Goal: Task Accomplishment & Management: Use online tool/utility

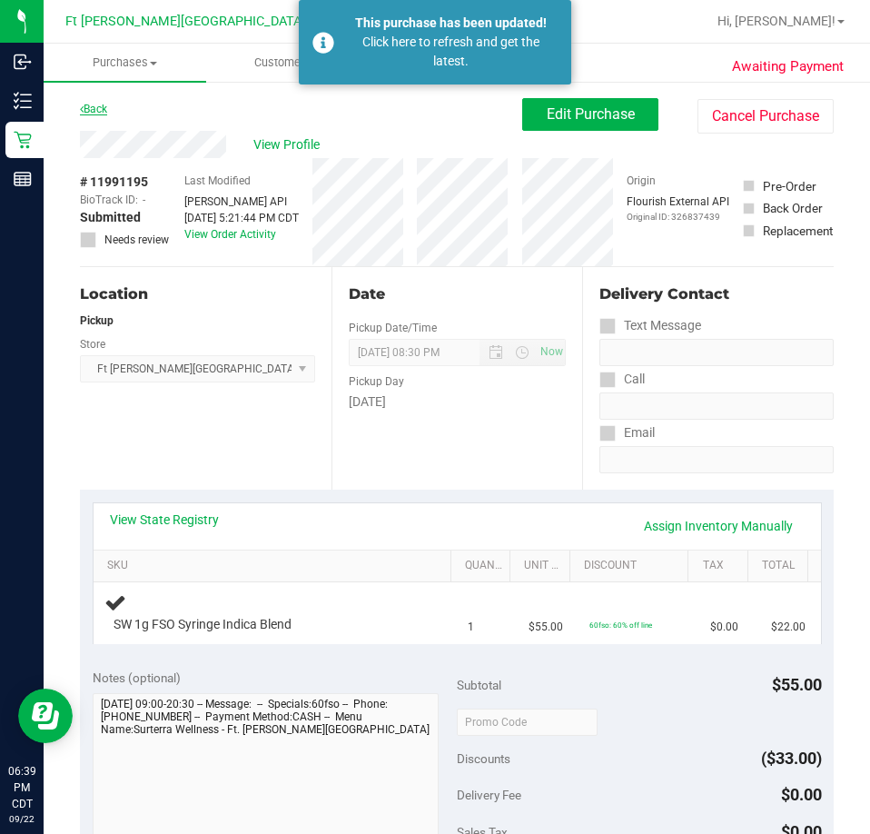
click at [99, 104] on link "Back" at bounding box center [93, 109] width 27 height 13
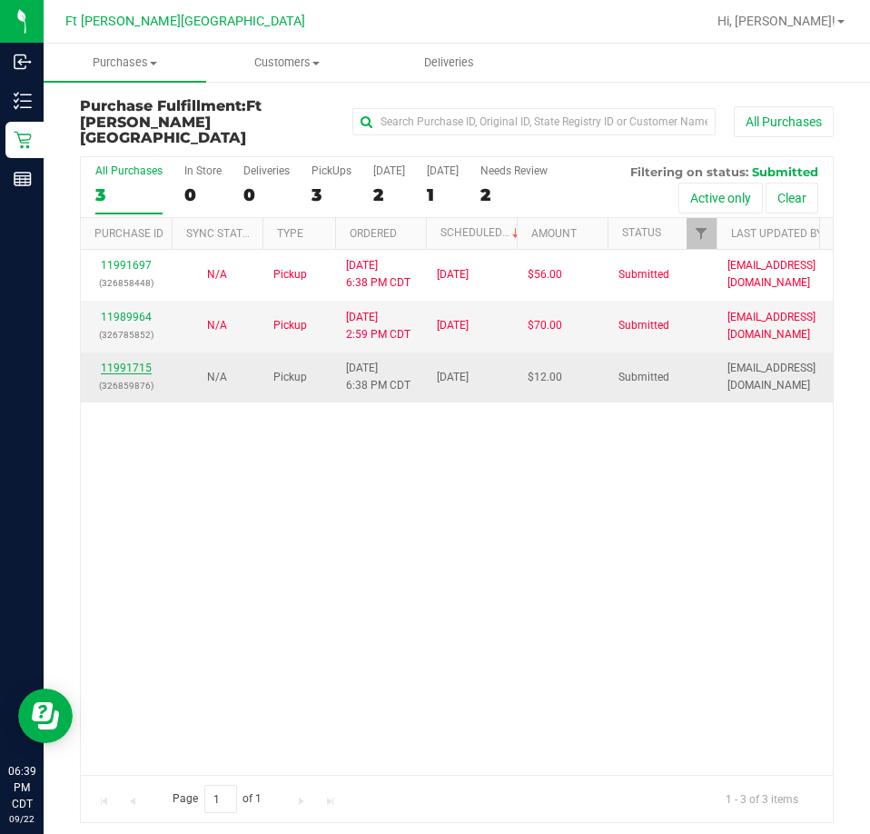
click at [117, 361] on link "11991715" at bounding box center [126, 367] width 51 height 13
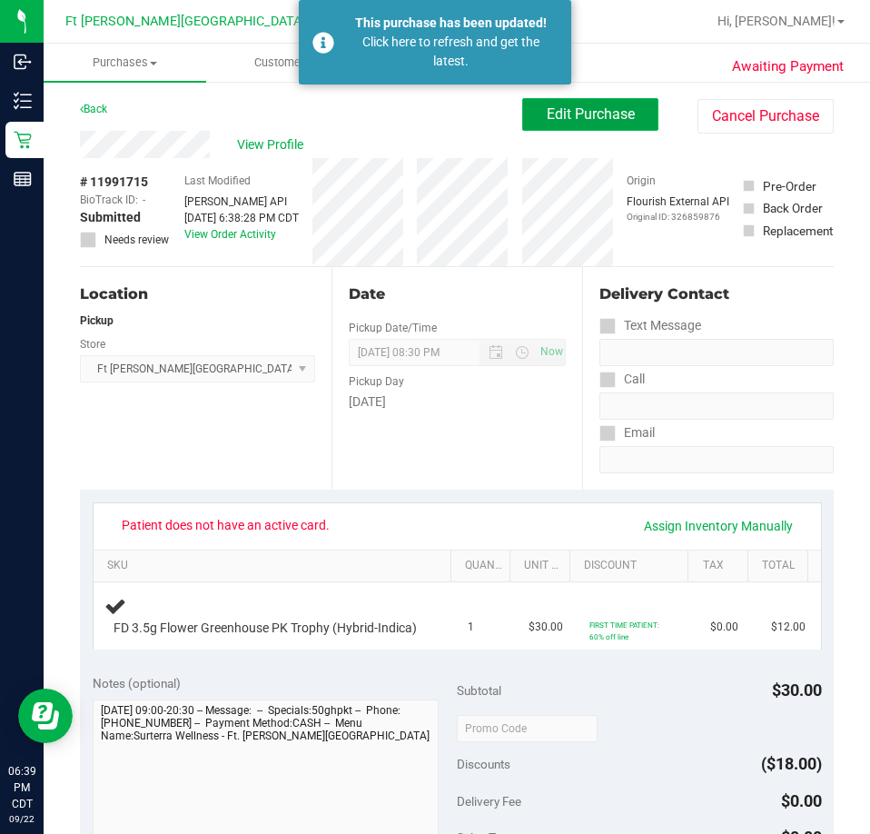
click at [579, 123] on button "Edit Purchase" at bounding box center [590, 114] width 136 height 33
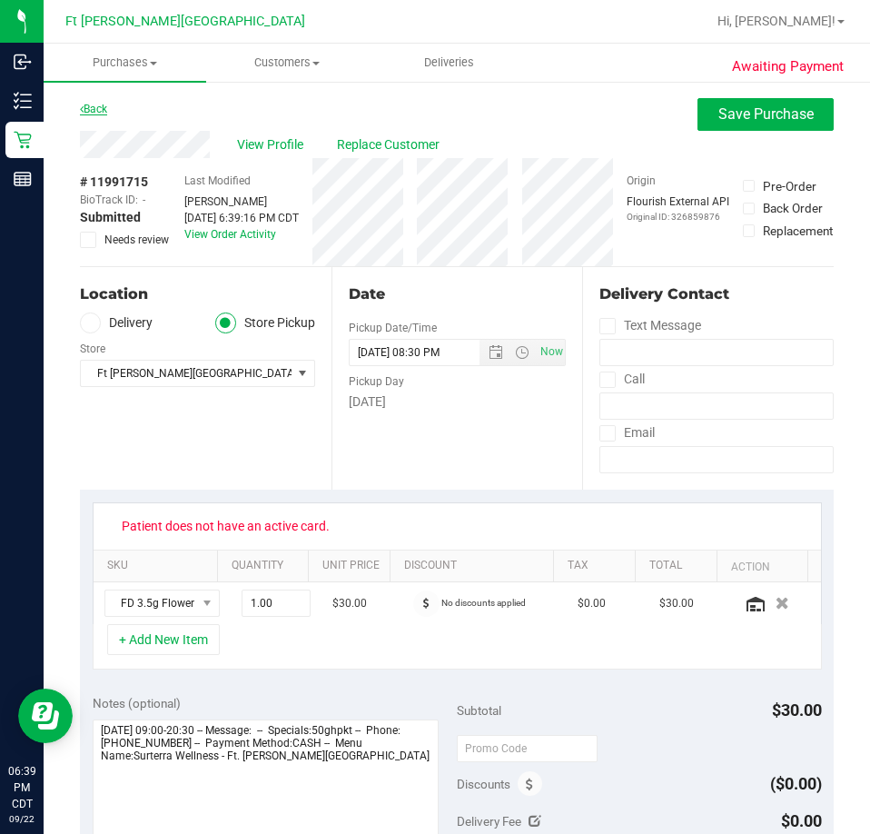
click at [84, 110] on link "Back" at bounding box center [93, 109] width 27 height 13
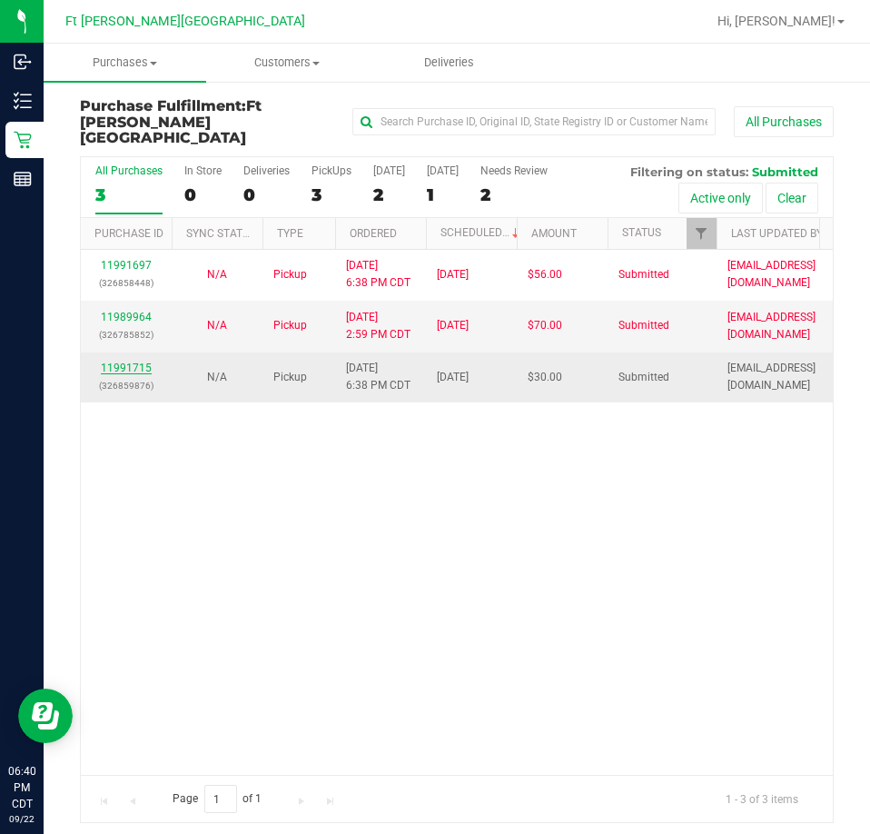
click at [125, 361] on link "11991715" at bounding box center [126, 367] width 51 height 13
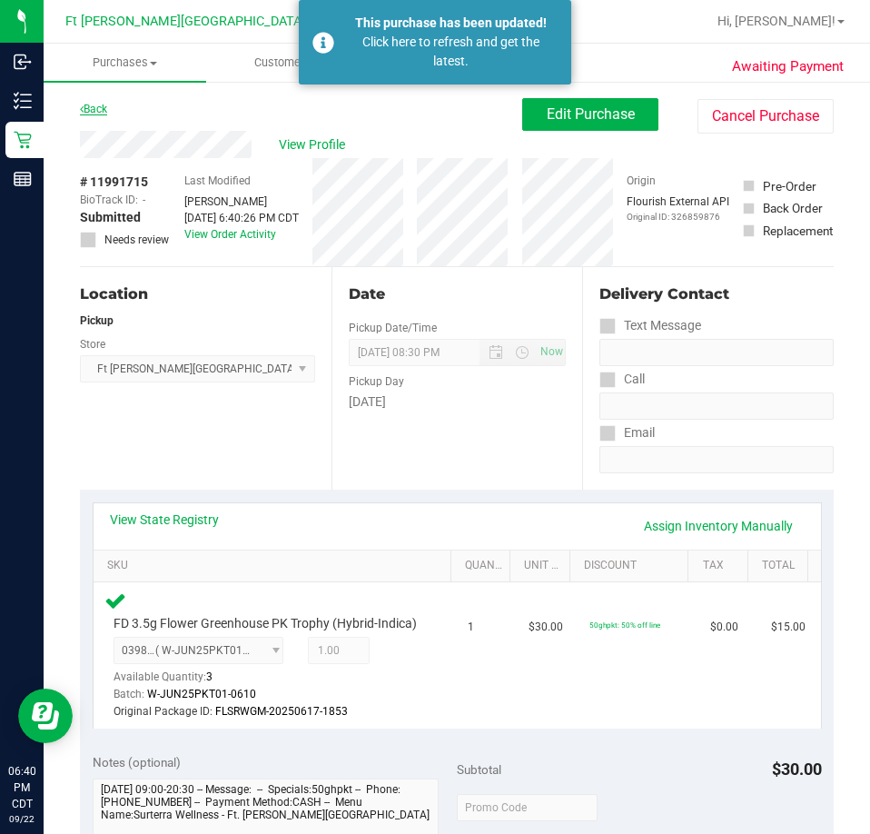
click at [94, 106] on link "Back" at bounding box center [93, 109] width 27 height 13
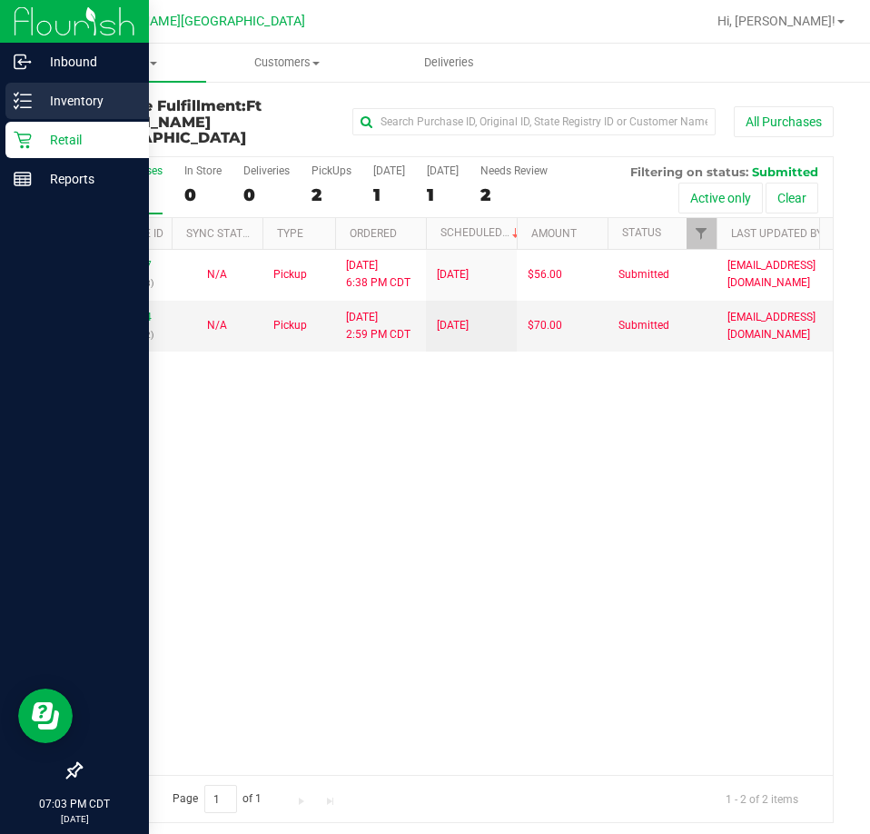
click at [40, 104] on p "Inventory" at bounding box center [86, 101] width 109 height 22
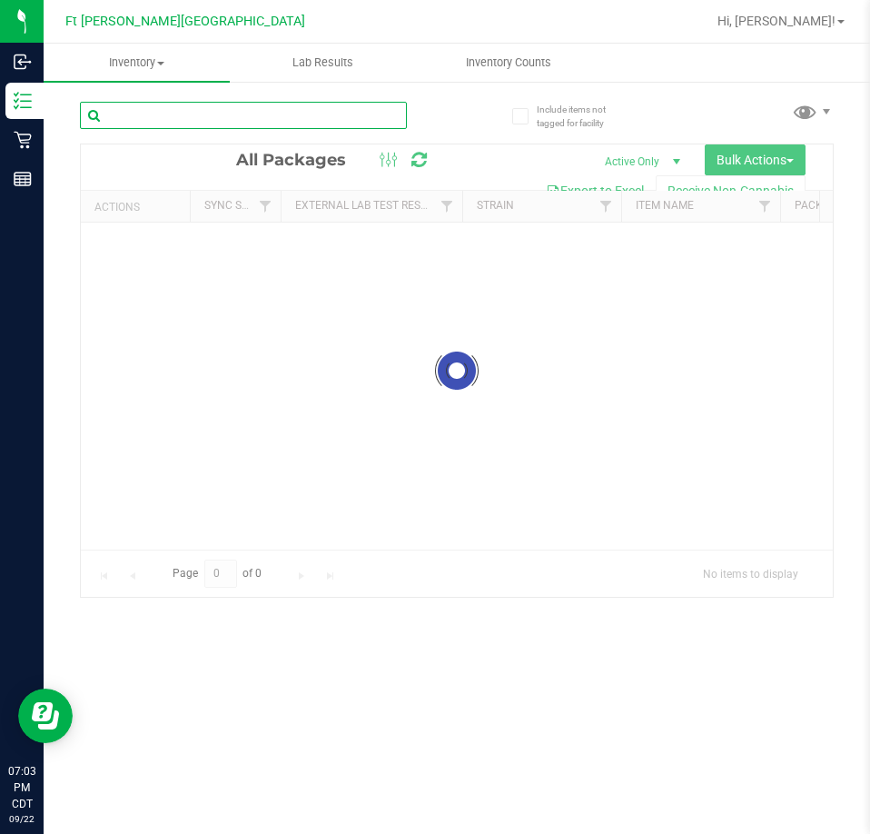
click at [221, 113] on input "text" at bounding box center [243, 115] width 327 height 27
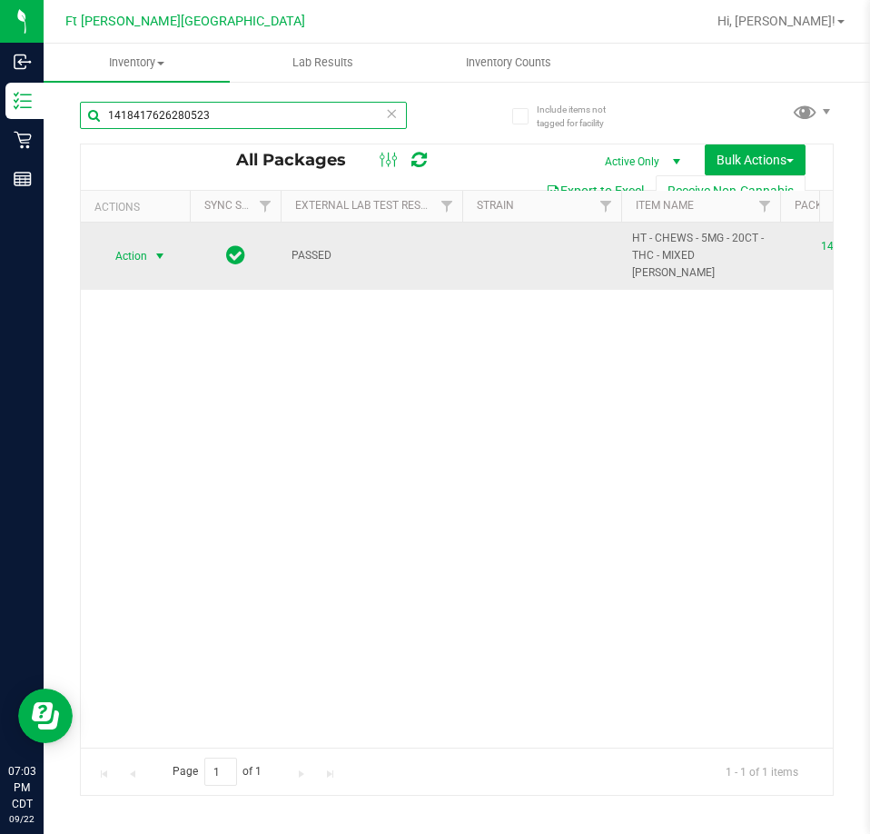
type input "1418417626280523"
click at [146, 252] on span "Action" at bounding box center [123, 255] width 49 height 25
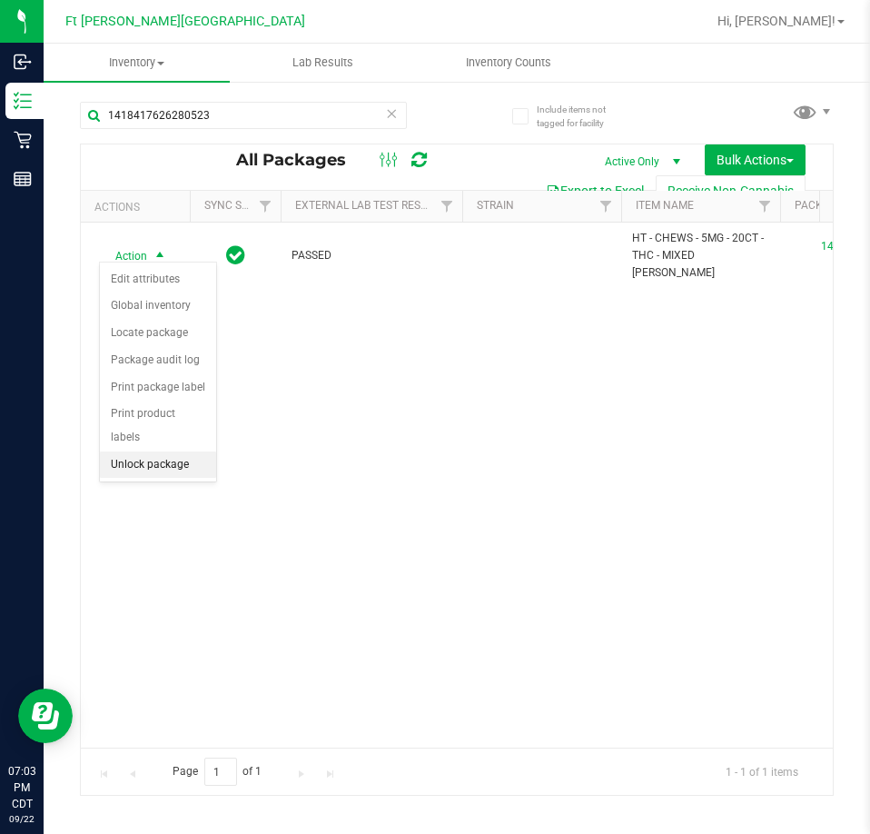
click at [152, 451] on li "Unlock package" at bounding box center [158, 464] width 116 height 27
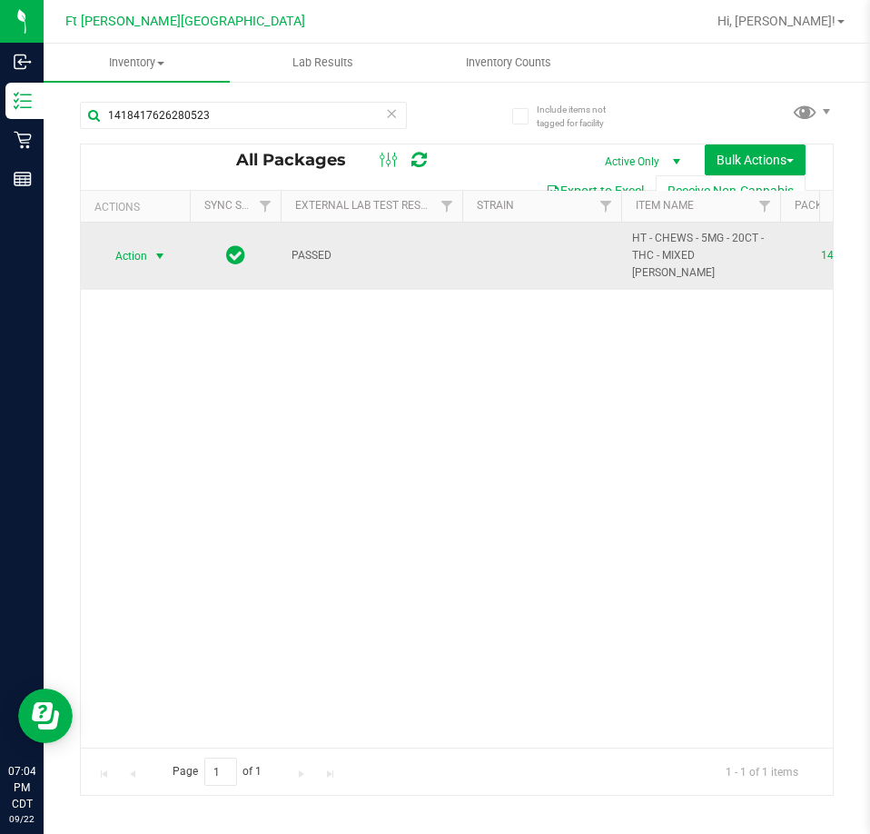
click at [124, 250] on span "Action" at bounding box center [123, 255] width 49 height 25
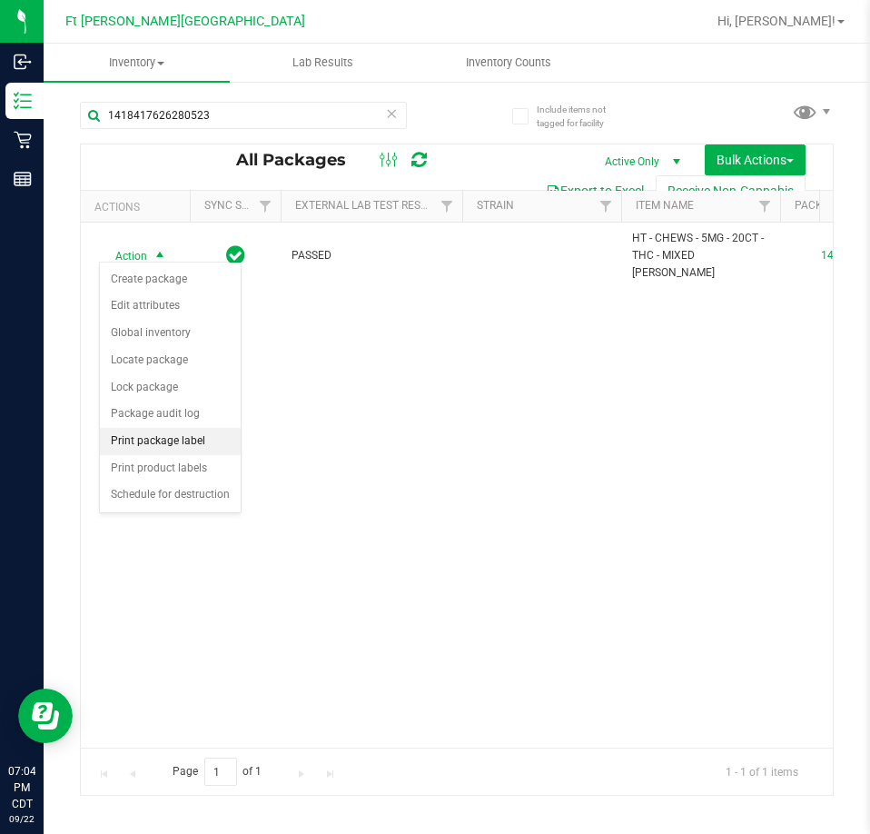
click at [221, 441] on li "Print package label" at bounding box center [170, 441] width 141 height 27
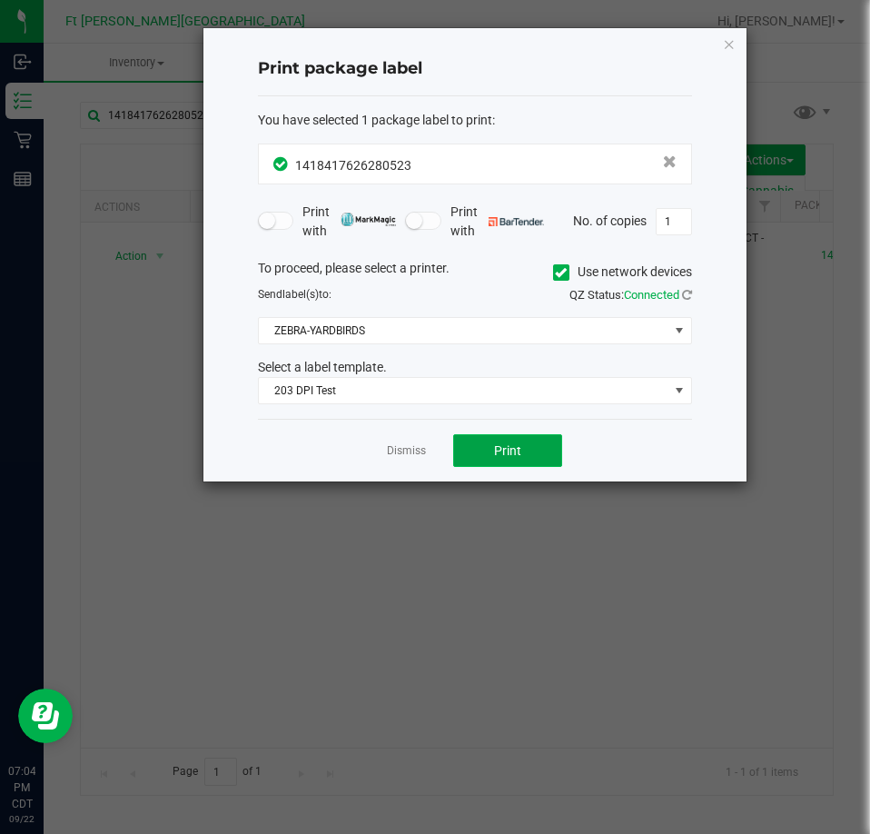
click at [495, 455] on span "Print" at bounding box center [507, 450] width 27 height 15
click at [727, 39] on icon "button" at bounding box center [729, 44] width 13 height 22
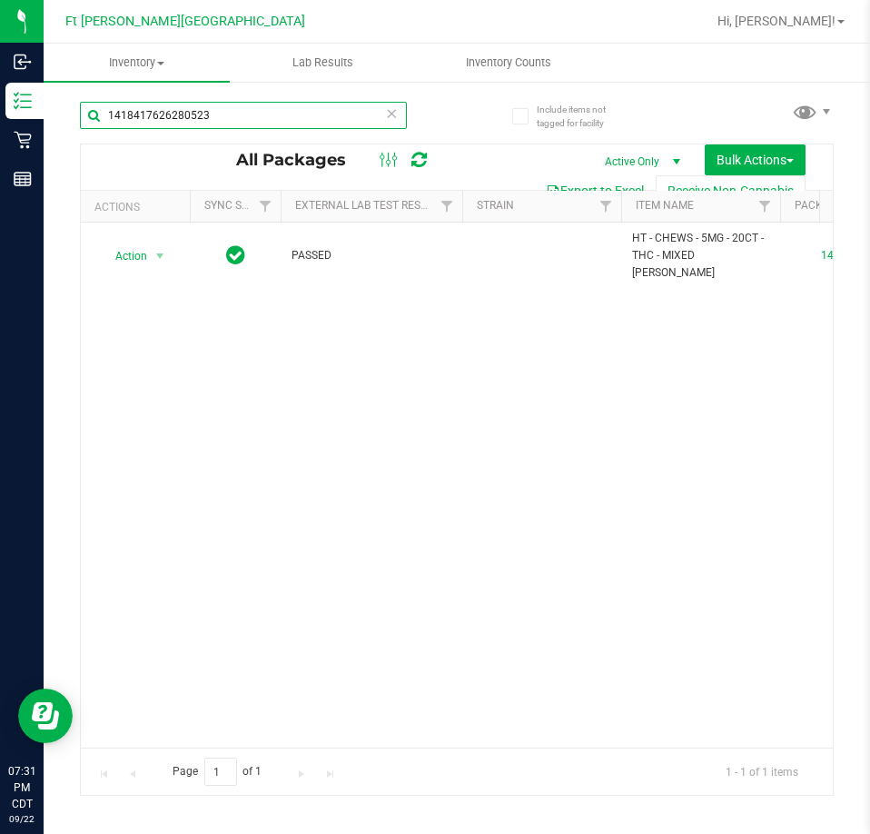
click at [233, 124] on input "1418417626280523" at bounding box center [243, 115] width 327 height 27
click at [231, 122] on input "1418417626280523" at bounding box center [243, 115] width 327 height 27
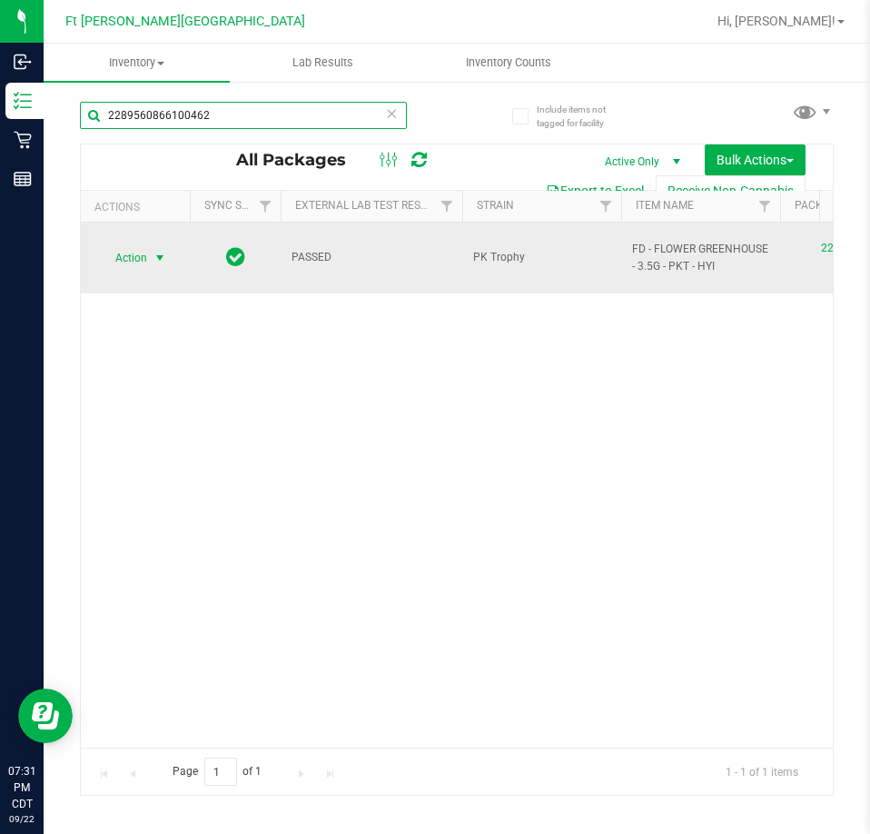
type input "2289560866100462"
click at [126, 258] on span "Action" at bounding box center [123, 257] width 49 height 25
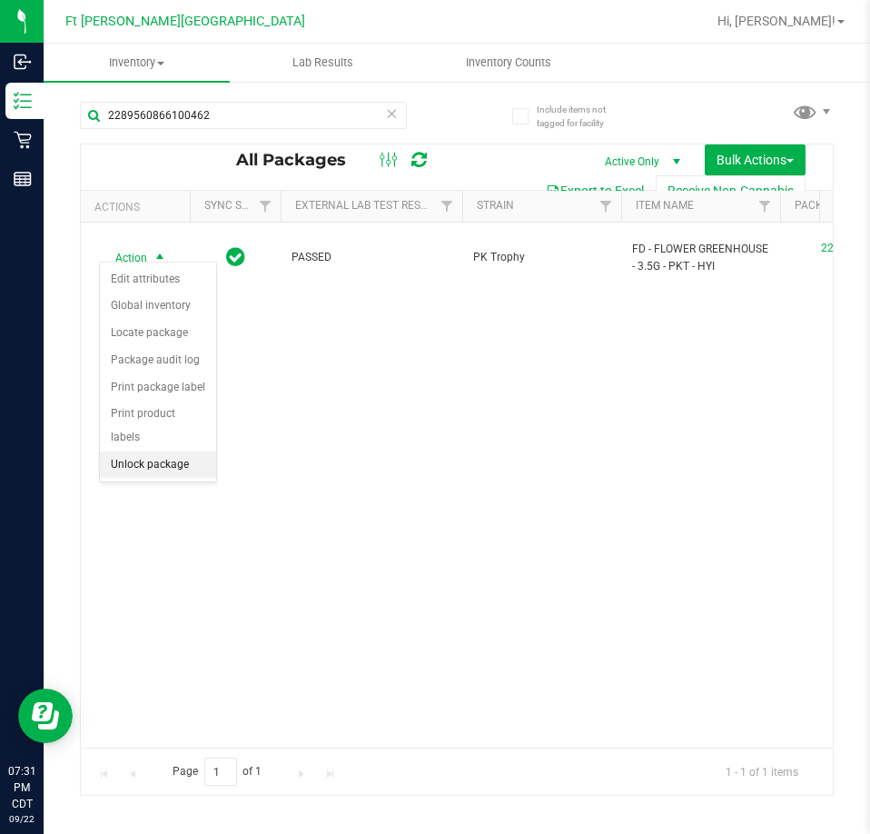
click at [153, 451] on li "Unlock package" at bounding box center [158, 464] width 116 height 27
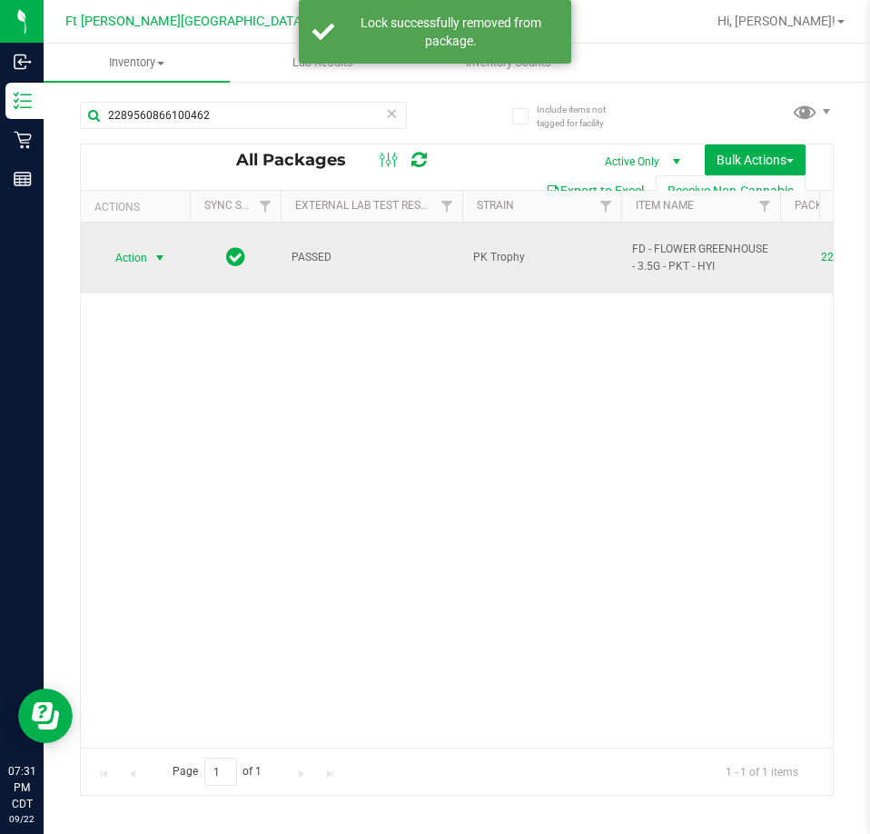
click at [129, 245] on span "Action" at bounding box center [123, 257] width 49 height 25
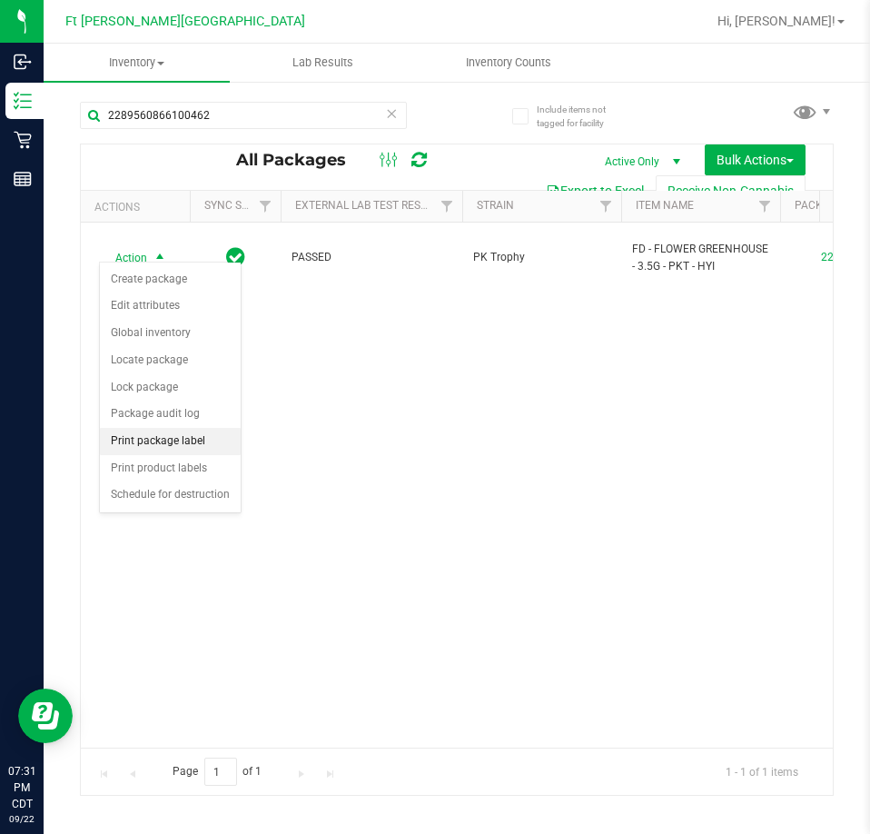
click at [218, 447] on li "Print package label" at bounding box center [170, 441] width 141 height 27
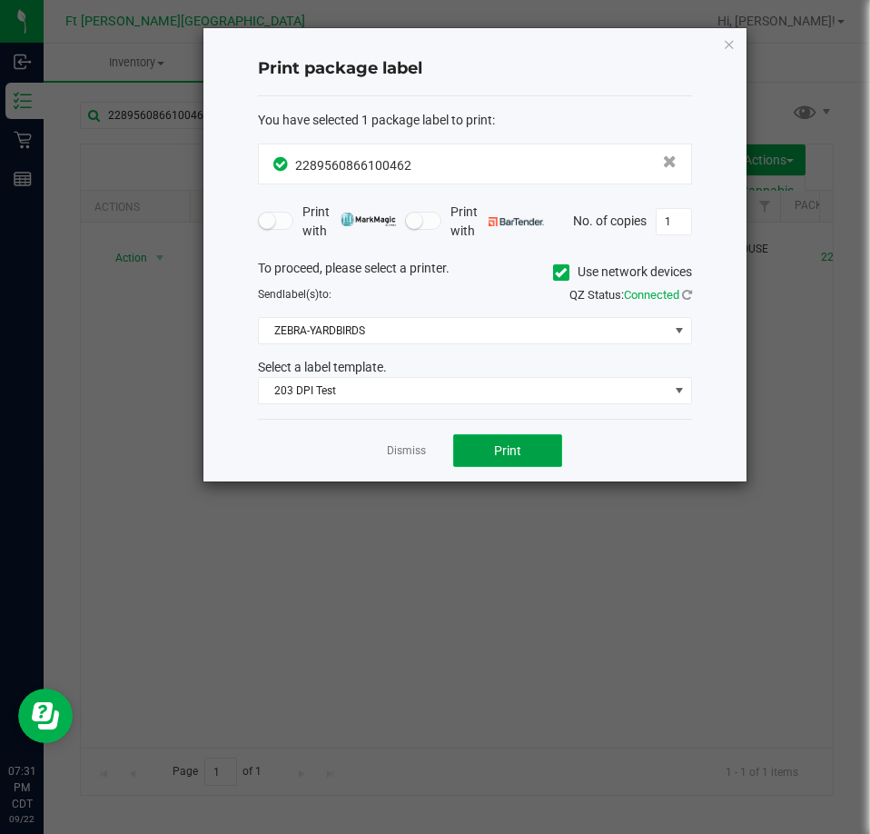
click at [485, 443] on button "Print" at bounding box center [507, 450] width 109 height 33
click at [397, 442] on app-cancel-button "Dismiss" at bounding box center [406, 450] width 39 height 19
click at [409, 450] on link "Dismiss" at bounding box center [406, 450] width 39 height 15
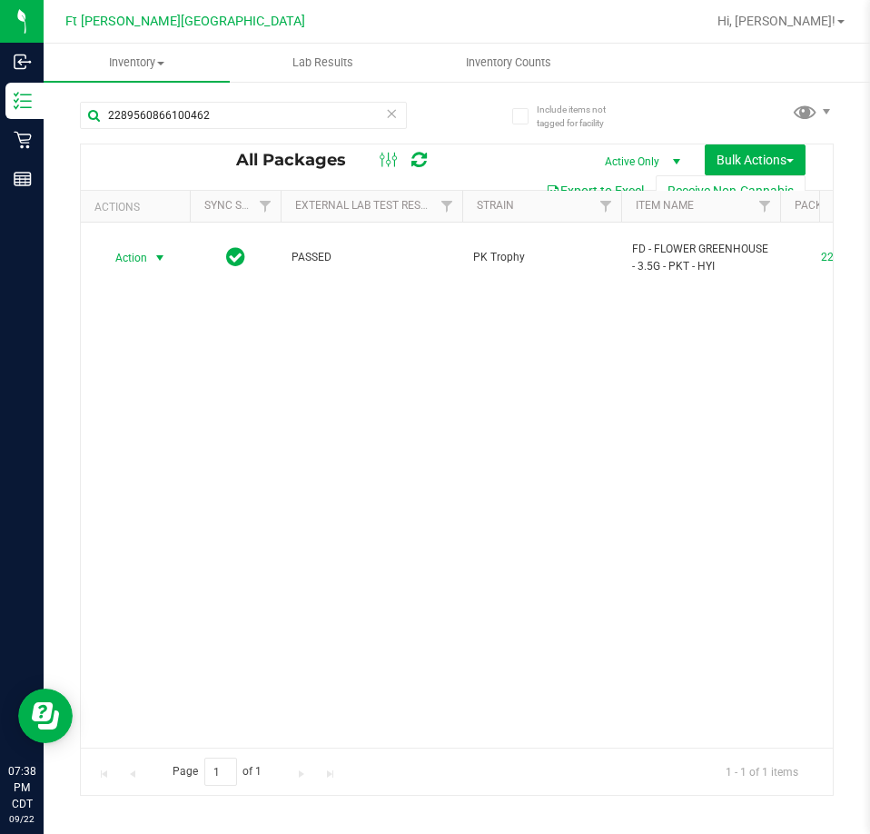
click at [334, 366] on div "Action Action Create package Edit attributes Global inventory Locate package Lo…" at bounding box center [457, 485] width 752 height 525
click at [391, 111] on icon at bounding box center [391, 113] width 13 height 22
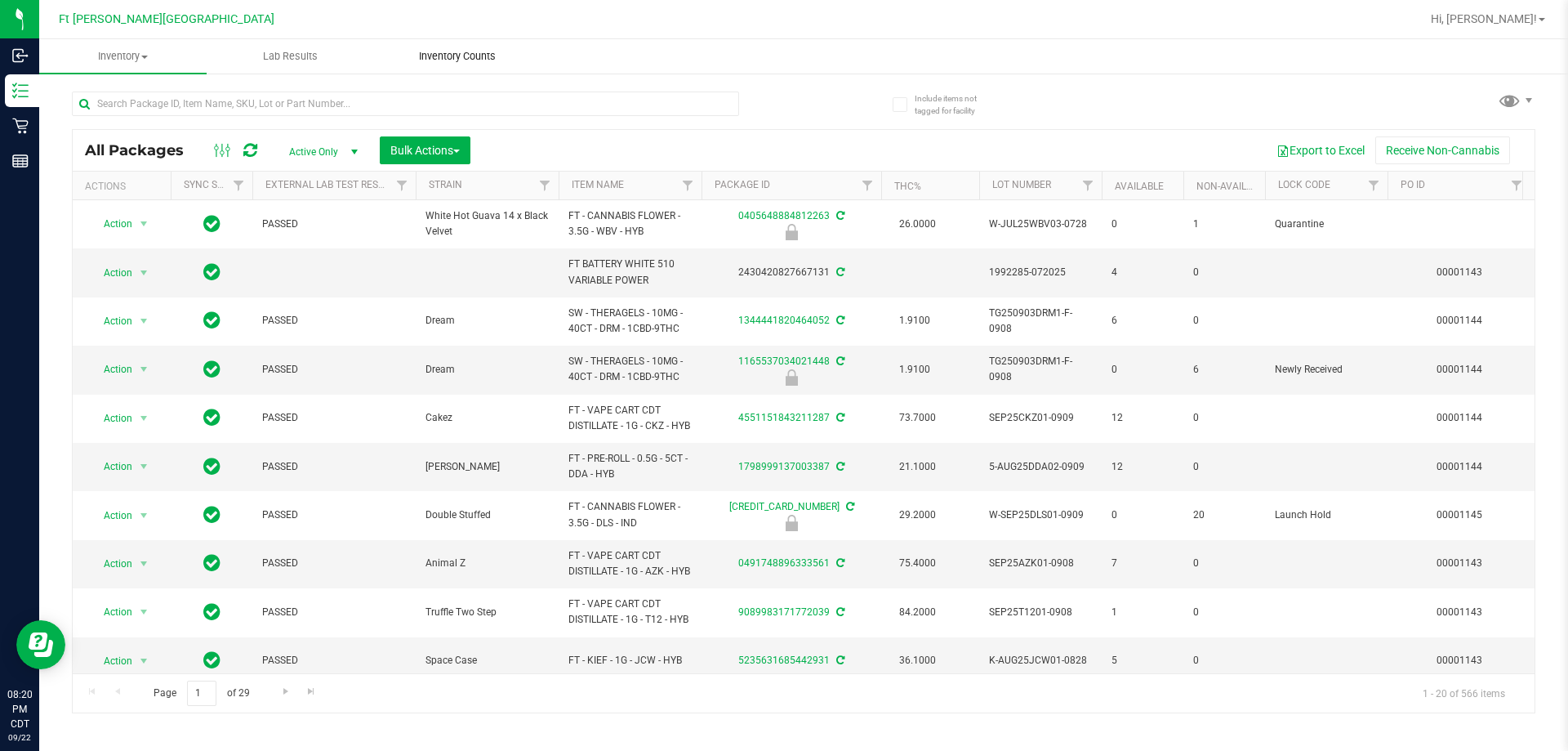
click at [475, 55] on span "Inventory Counts" at bounding box center [457, 56] width 120 height 14
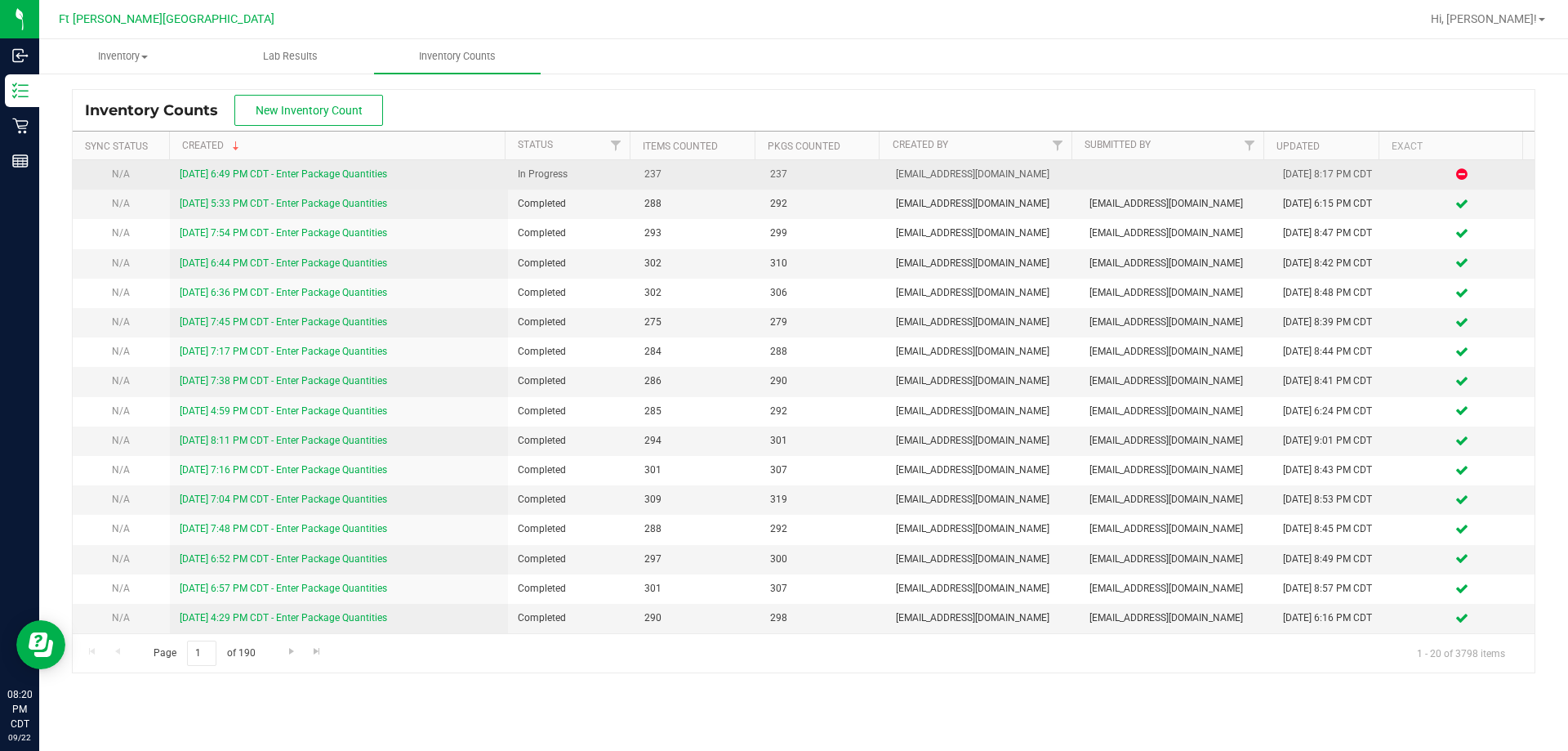
click at [380, 172] on link "[DATE] 6:49 PM CDT - Enter Package Quantities" at bounding box center [283, 174] width 208 height 12
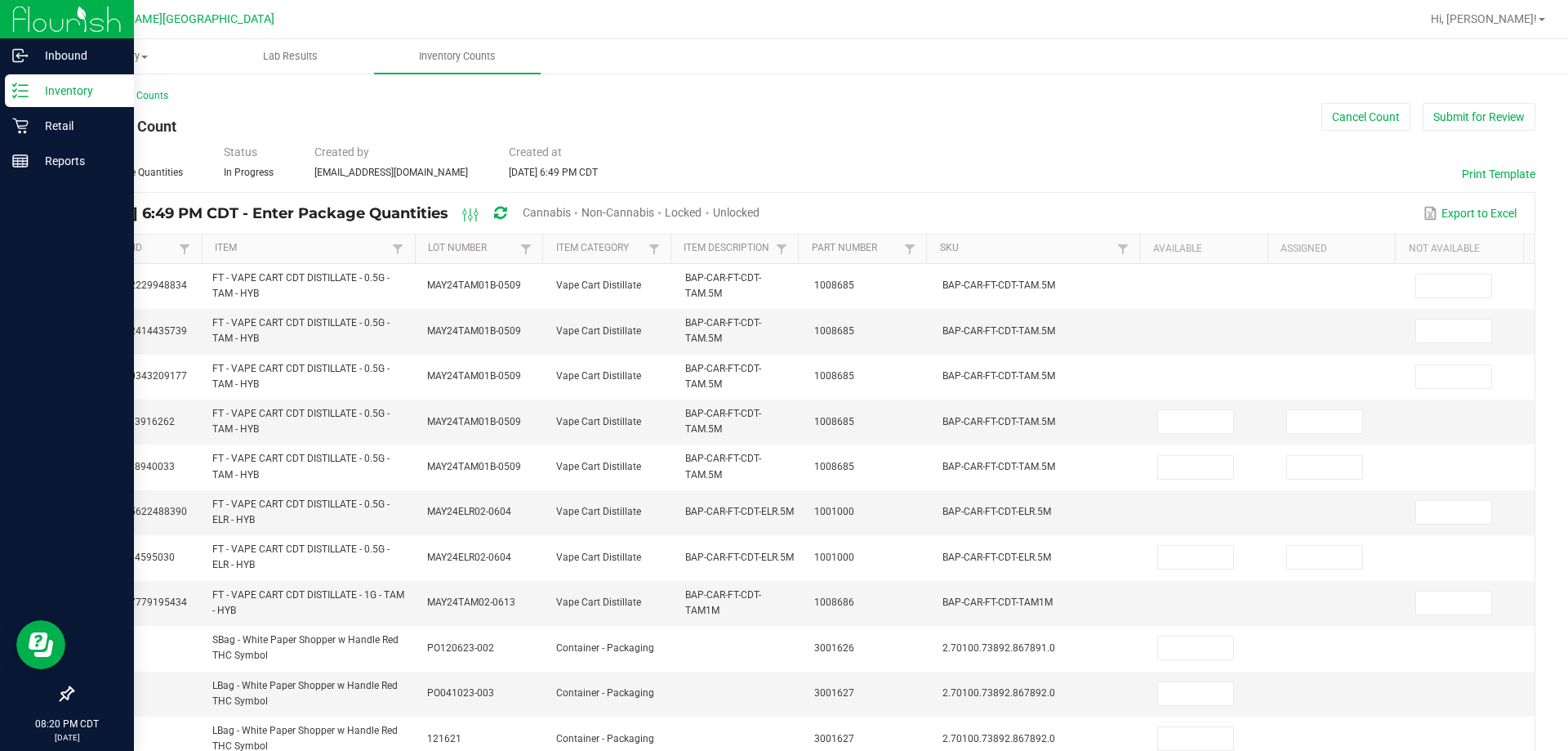
click at [30, 94] on p "Inventory" at bounding box center [77, 91] width 98 height 20
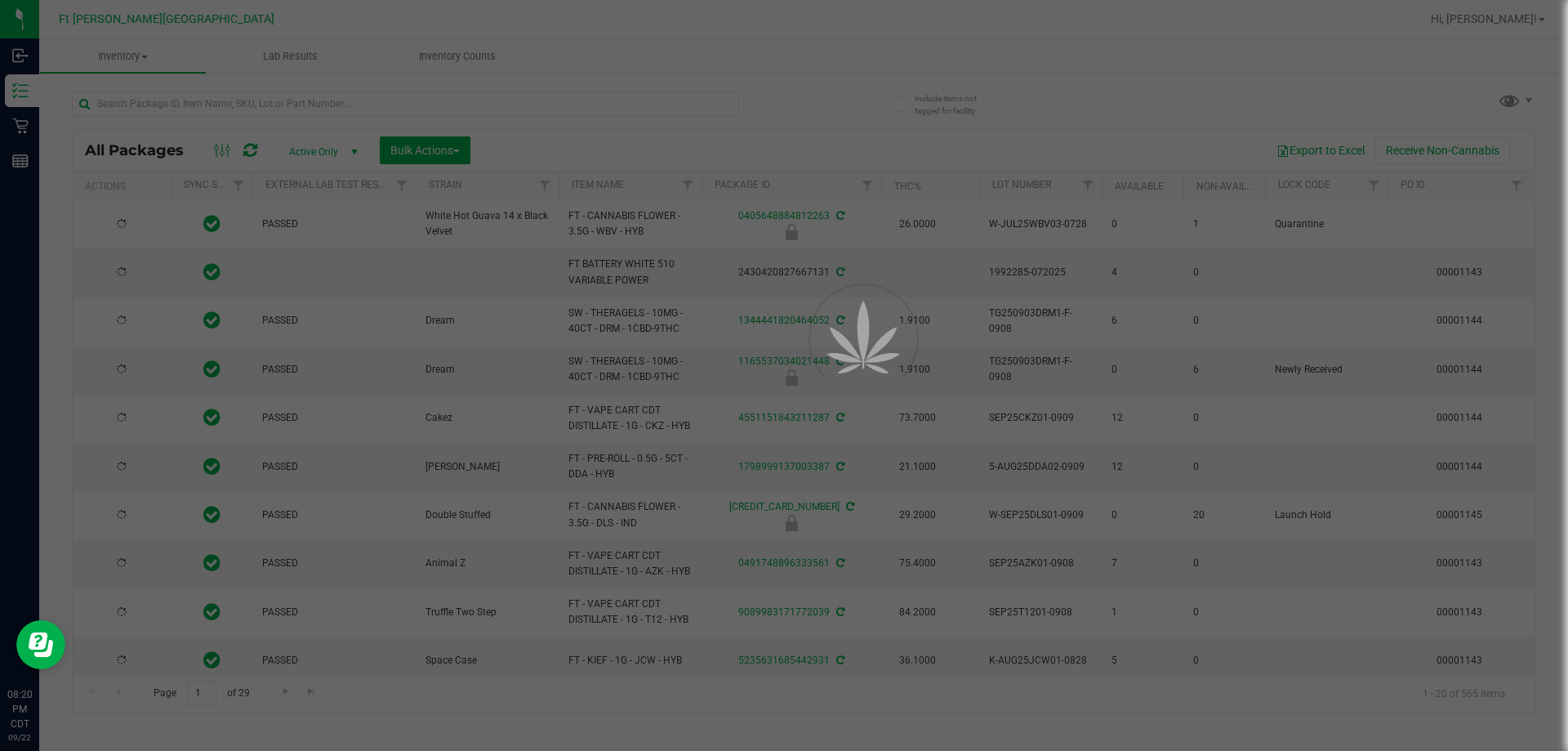
click at [448, 56] on div at bounding box center [784, 375] width 1568 height 751
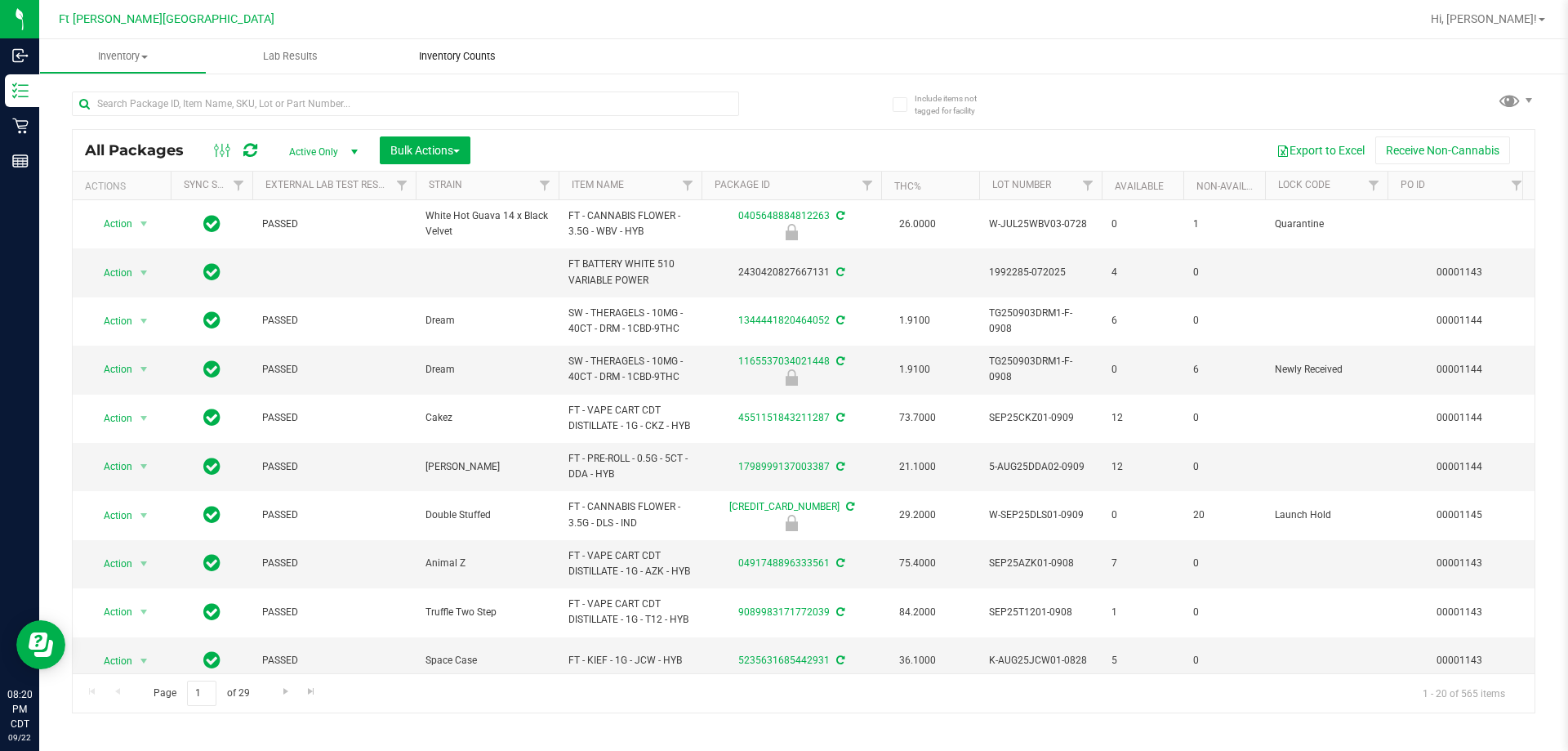
click at [454, 58] on span "Inventory Counts" at bounding box center [457, 56] width 120 height 14
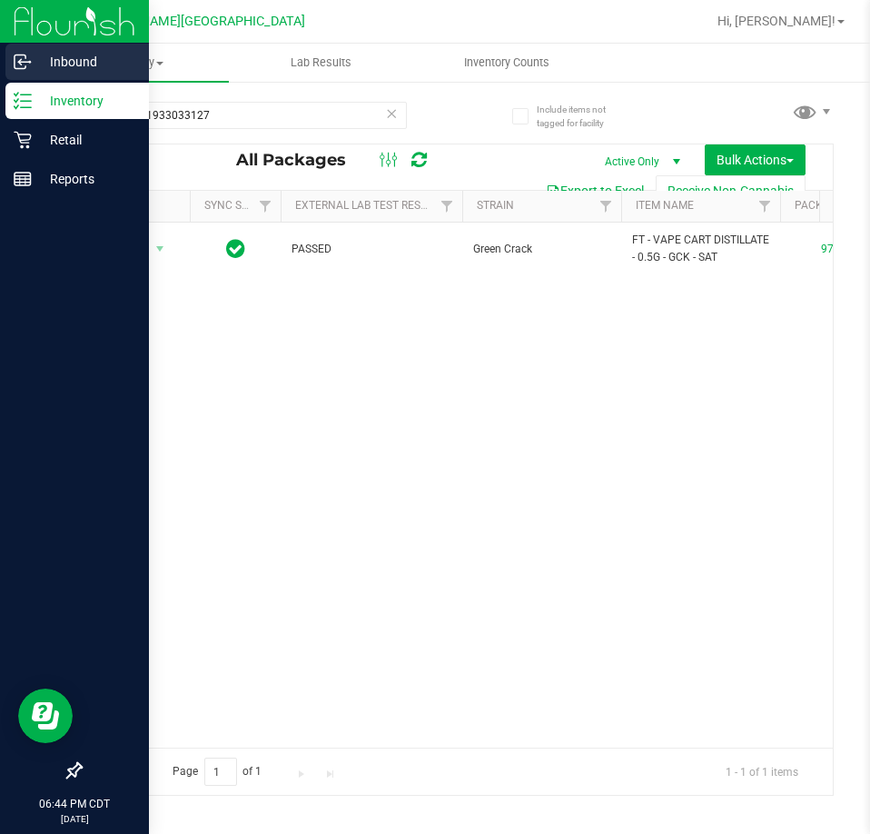
click at [27, 57] on icon at bounding box center [23, 62] width 18 height 18
